Goal: Information Seeking & Learning: Learn about a topic

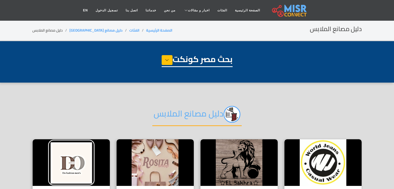
select select "**********"
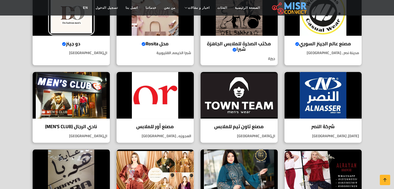
scroll to position [150, 0]
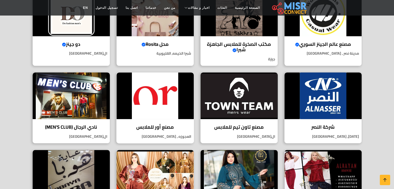
click at [169, 127] on h4 "مصنع أور للملابس" at bounding box center [155, 127] width 69 height 6
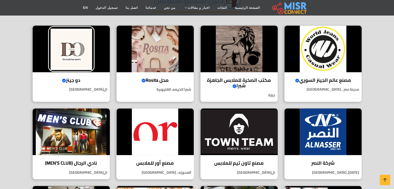
scroll to position [114, 0]
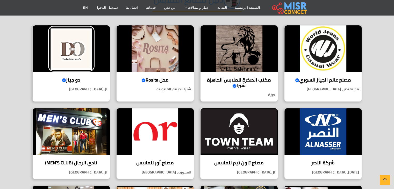
click at [244, 162] on h4 "مصنع تاون تيم للملابس" at bounding box center [239, 163] width 69 height 6
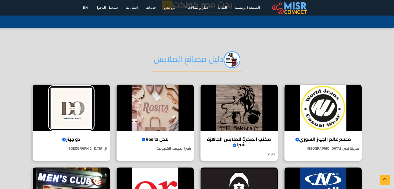
scroll to position [54, 0]
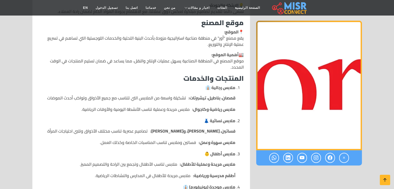
scroll to position [353, 0]
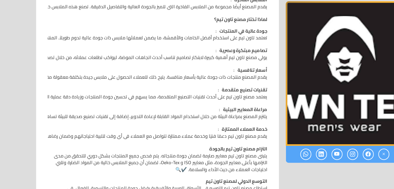
scroll to position [331, 0]
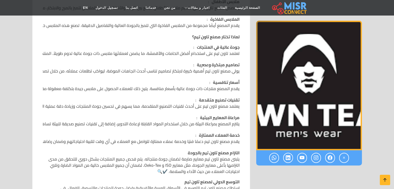
click at [267, 133] on img "1 / 1" at bounding box center [309, 86] width 106 height 130
